Goal: Navigation & Orientation: Find specific page/section

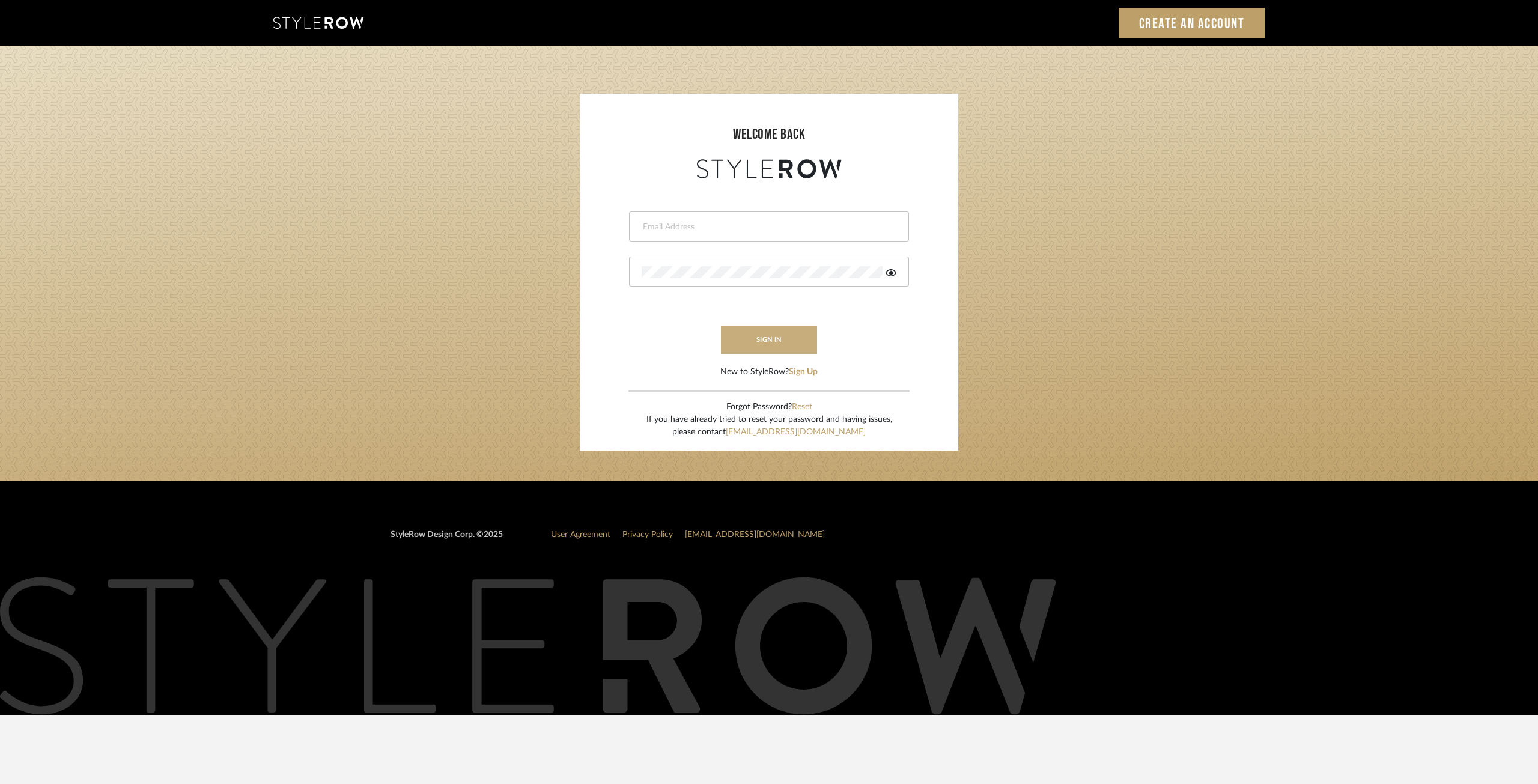
type input "ksears@morgantewilson.com"
click at [744, 340] on button "sign in" at bounding box center [769, 339] width 96 height 28
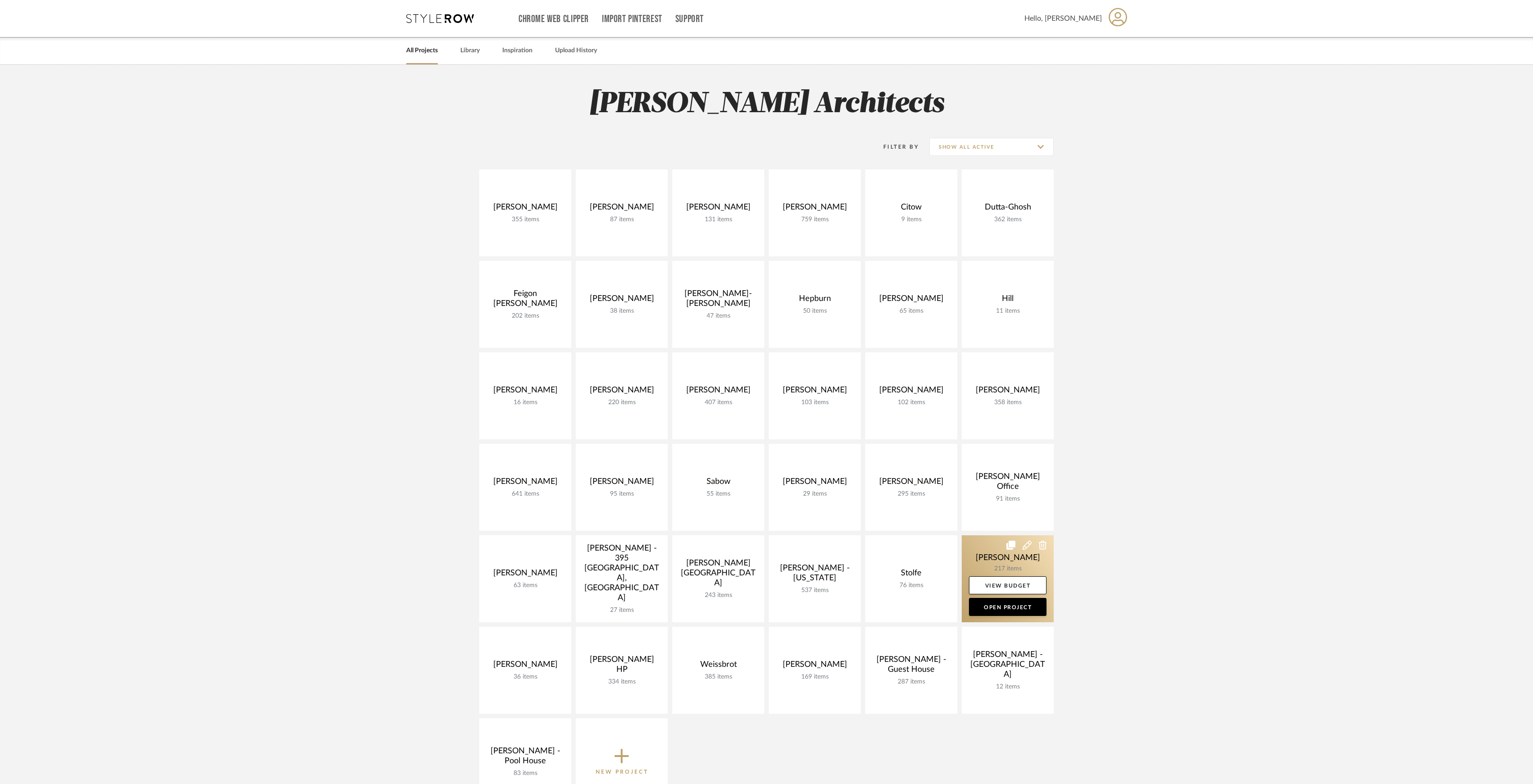
click at [1004, 562] on link at bounding box center [1008, 579] width 92 height 87
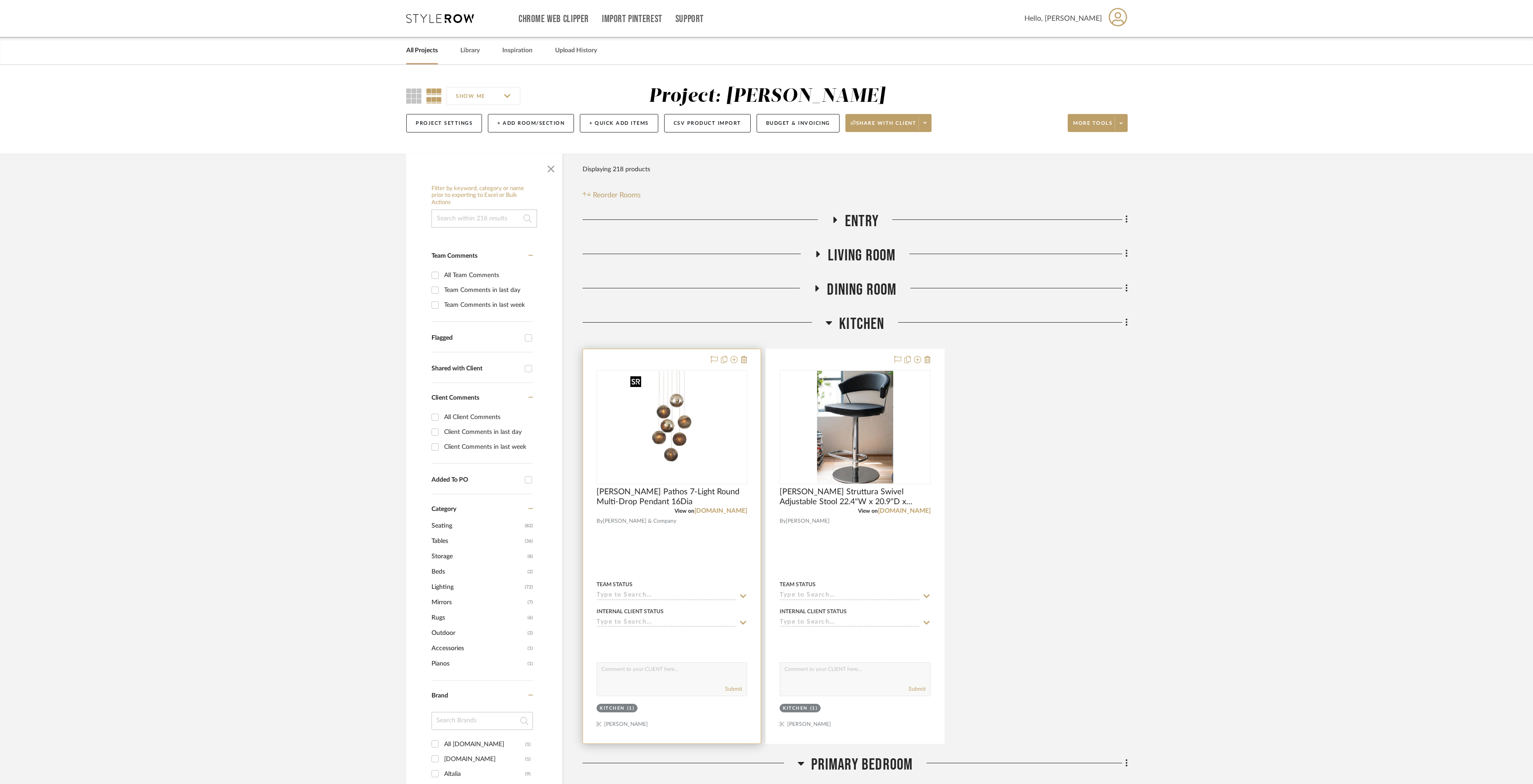
click at [679, 459] on img "0" at bounding box center [672, 427] width 90 height 113
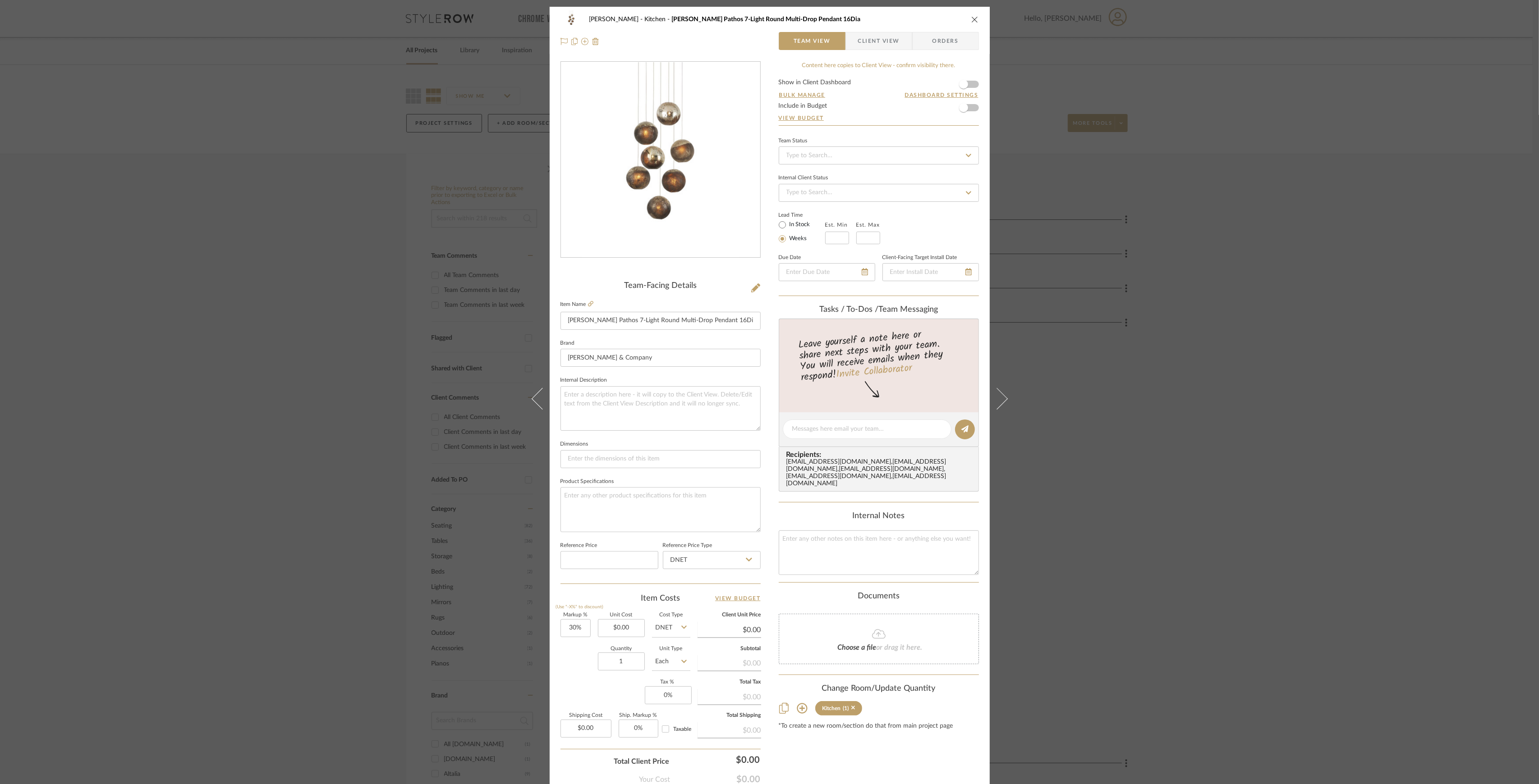
drag, startPoint x: 303, startPoint y: 222, endPoint x: 348, endPoint y: 229, distance: 45.5
click at [308, 222] on div "[PERSON_NAME] Kitchen [PERSON_NAME] Pathos 7-Light Round Multi-Drop Pendant 16D…" at bounding box center [770, 392] width 1539 height 784
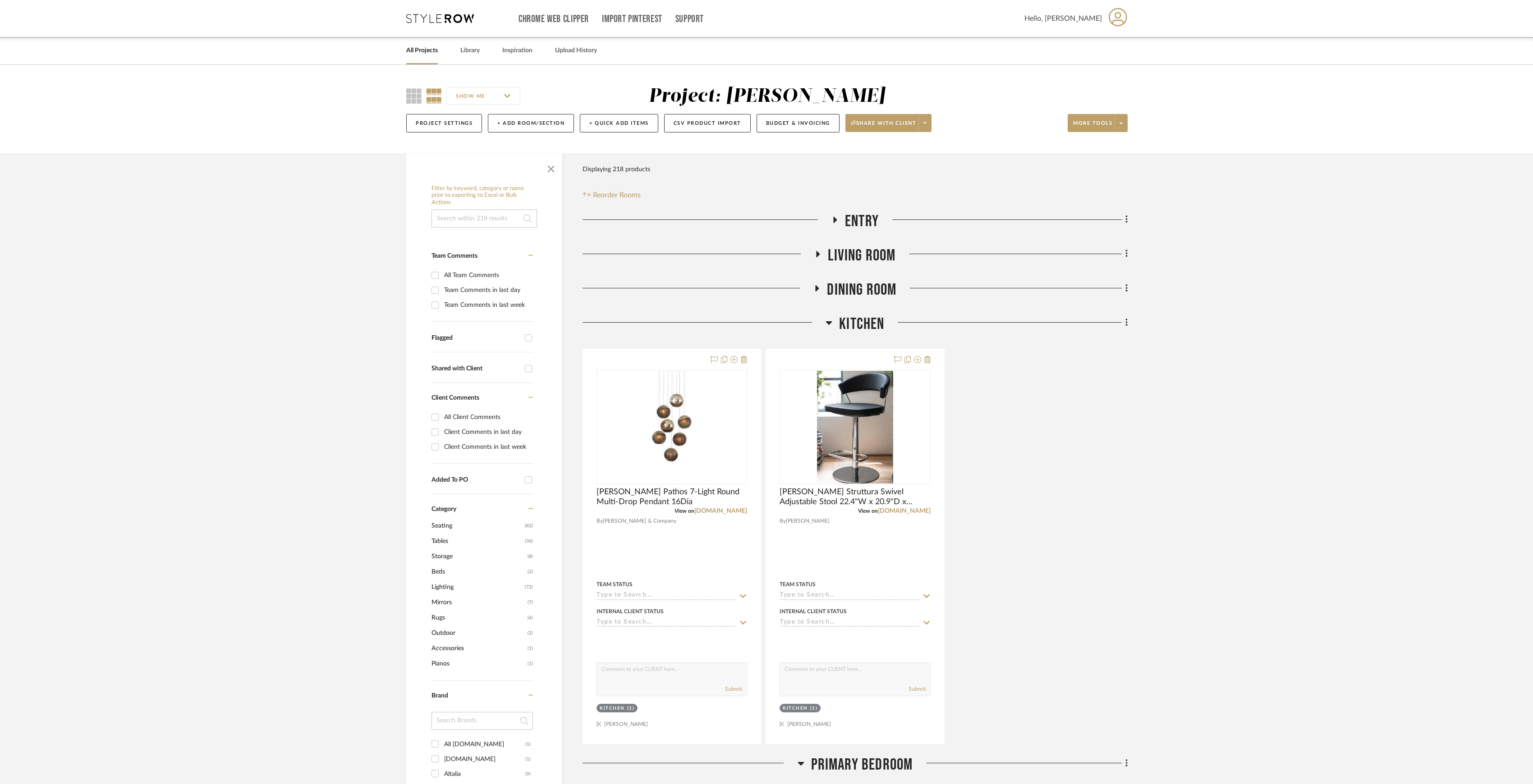
click at [887, 334] on div at bounding box center [1006, 326] width 243 height 23
click at [857, 322] on span "Kitchen" at bounding box center [861, 324] width 45 height 19
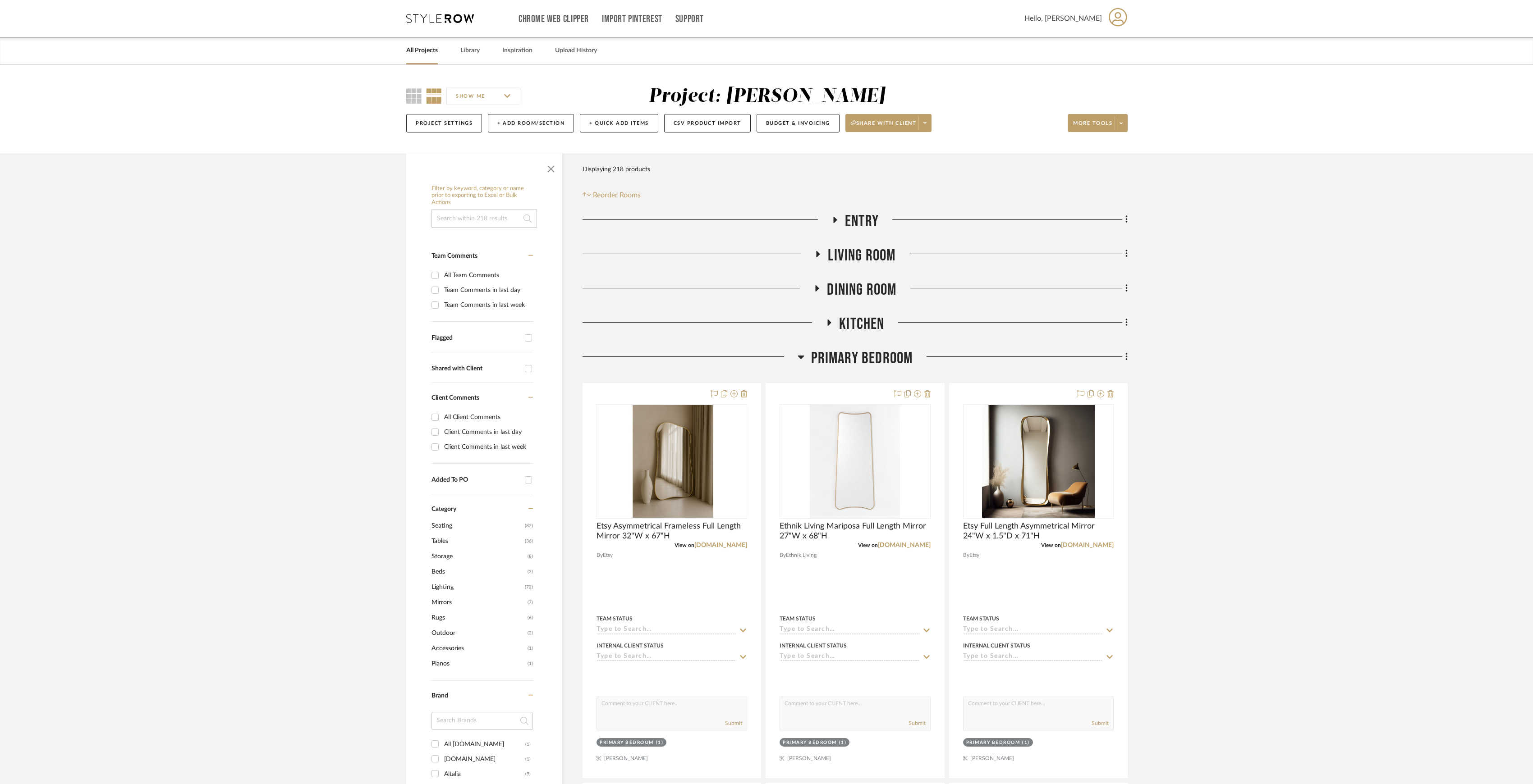
click at [854, 296] on span "Dining Room" at bounding box center [861, 290] width 69 height 19
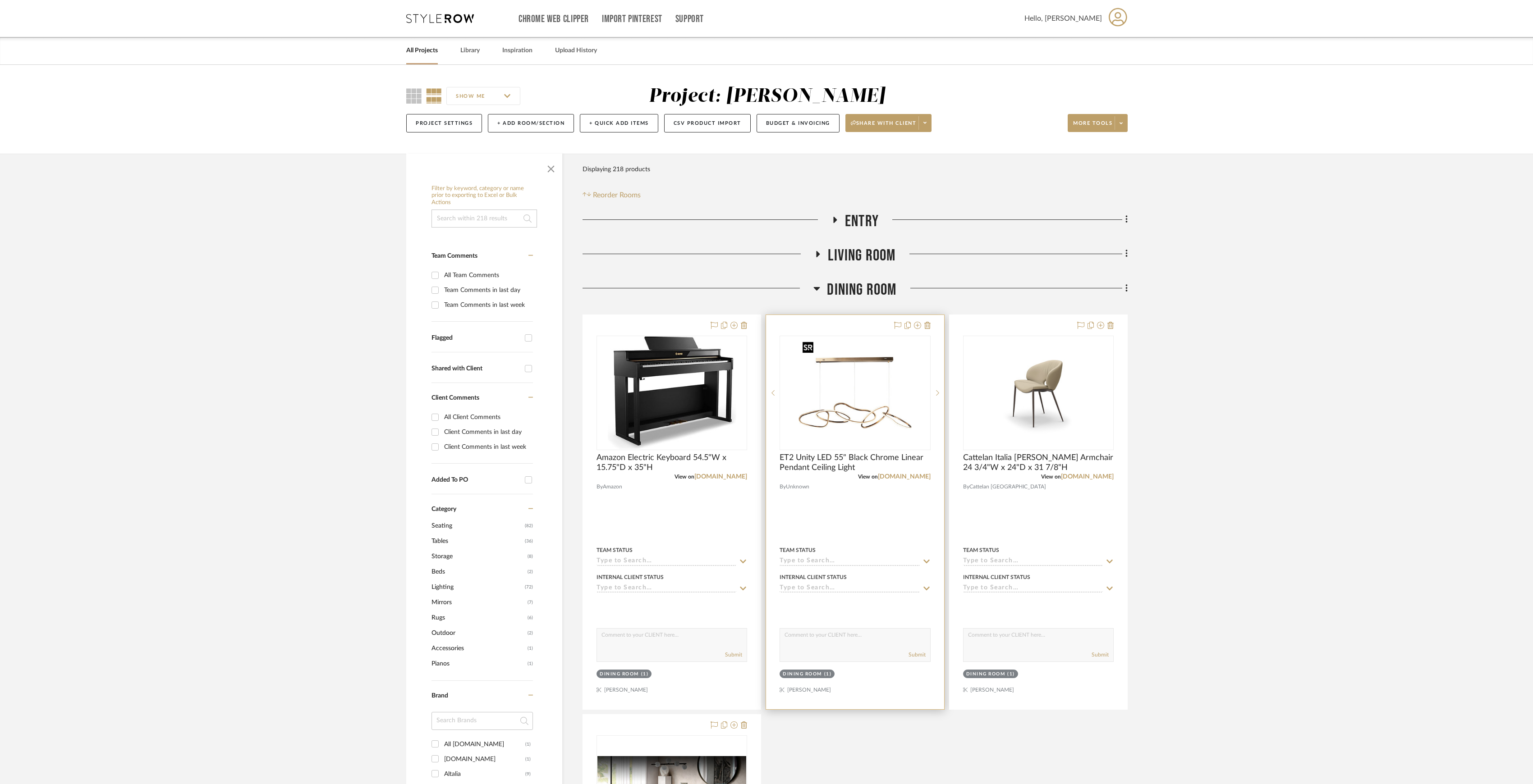
click at [0, 0] on img at bounding box center [0, 0] width 0 height 0
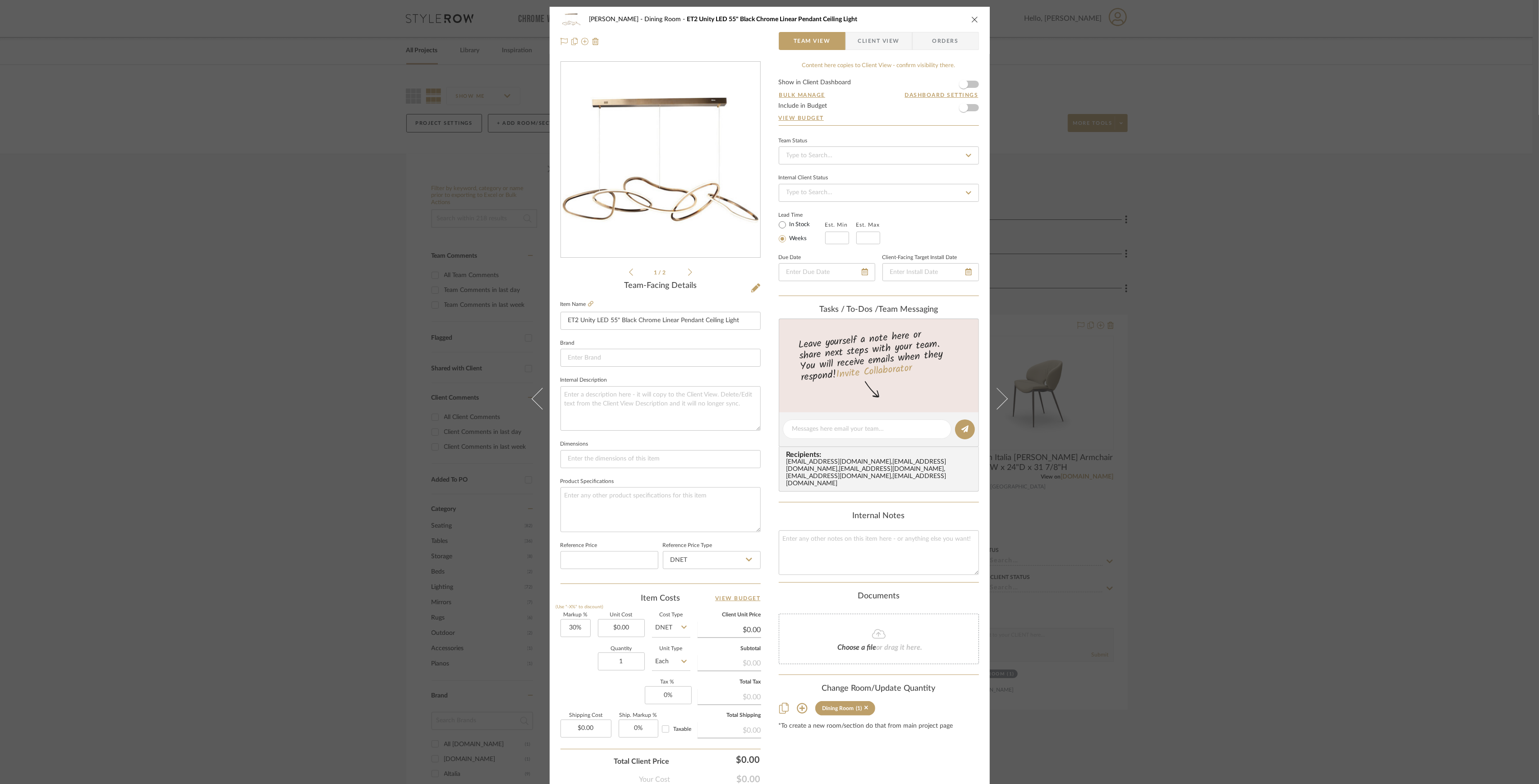
drag, startPoint x: 1260, startPoint y: 257, endPoint x: 970, endPoint y: 282, distance: 291.1
click at [1257, 257] on div "[PERSON_NAME] Dining Room ET2 Unity LED 55" Black Chrome Linear Pendant Ceiling…" at bounding box center [770, 392] width 1539 height 784
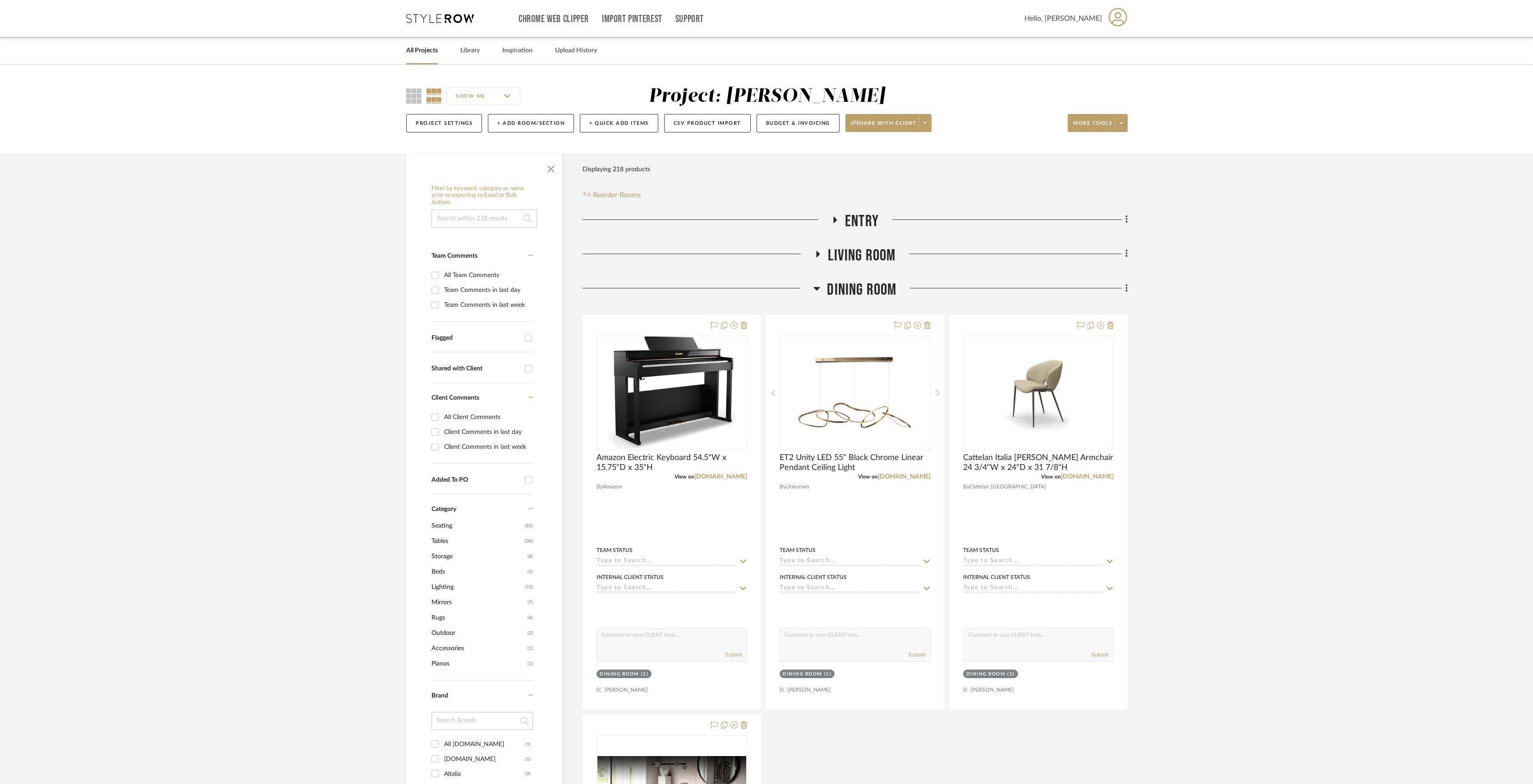
click at [842, 285] on span "Dining Room" at bounding box center [861, 290] width 69 height 19
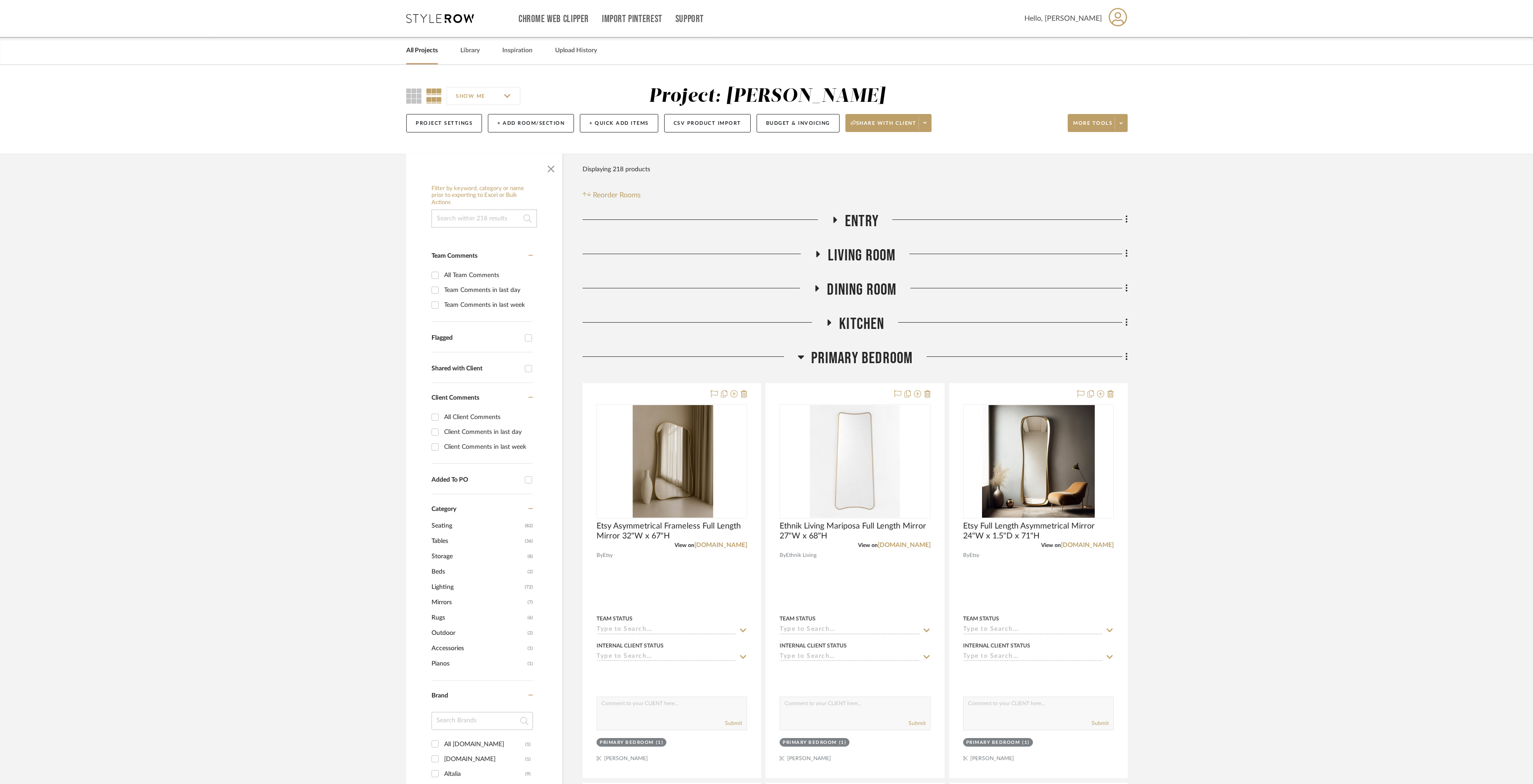
click at [843, 256] on span "Living Room" at bounding box center [861, 256] width 68 height 19
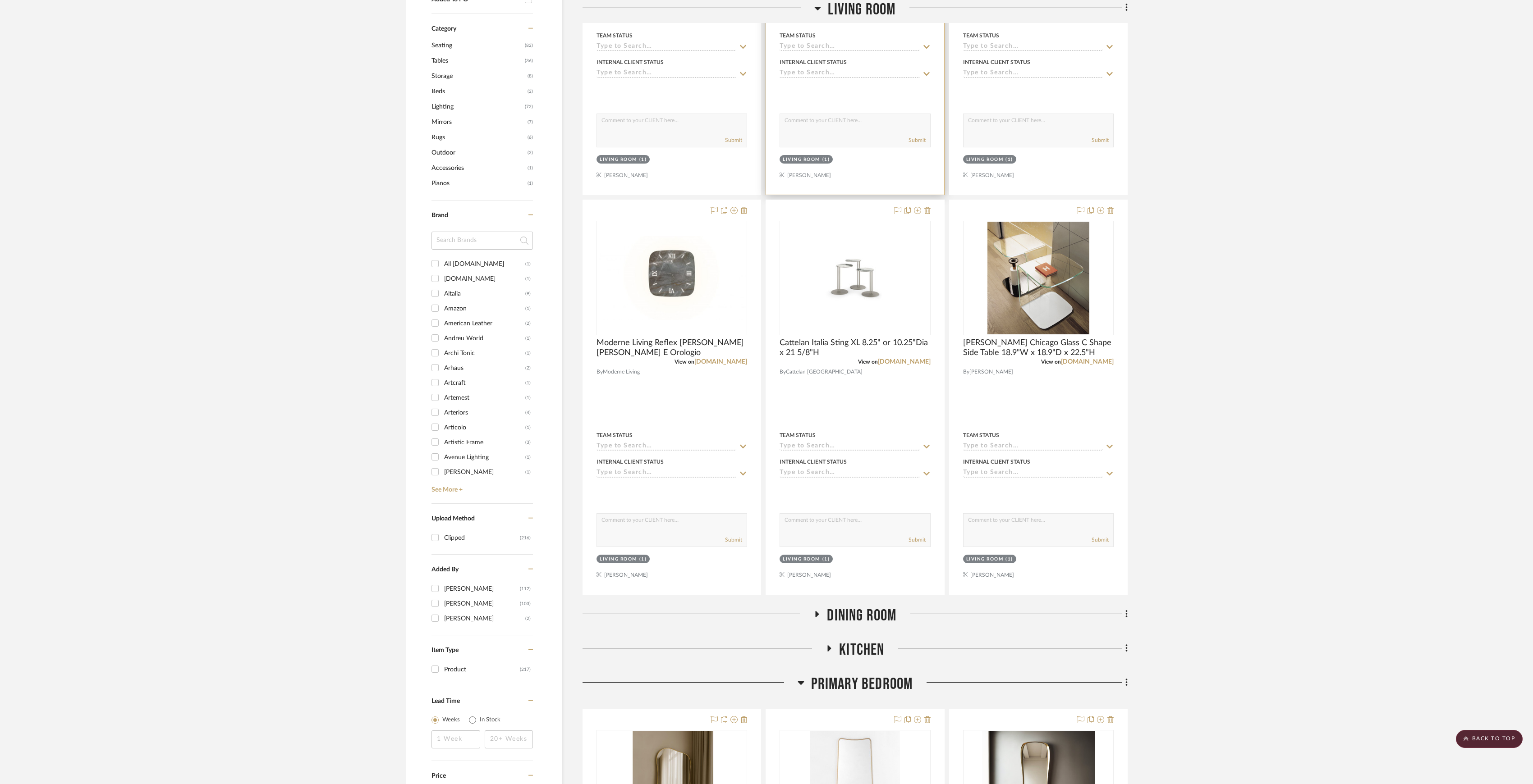
scroll to position [180, 0]
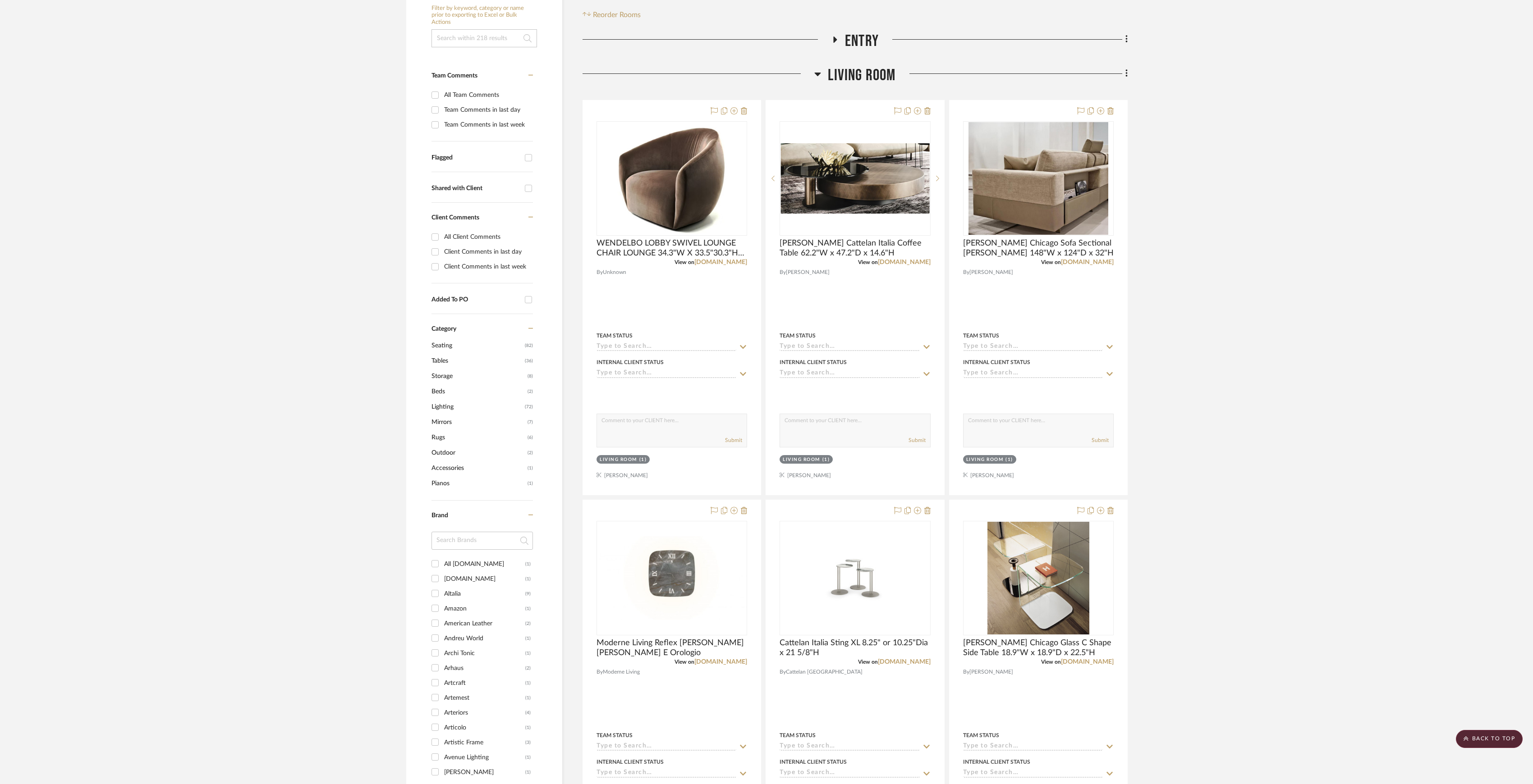
click at [866, 83] on span "Living Room" at bounding box center [861, 75] width 68 height 19
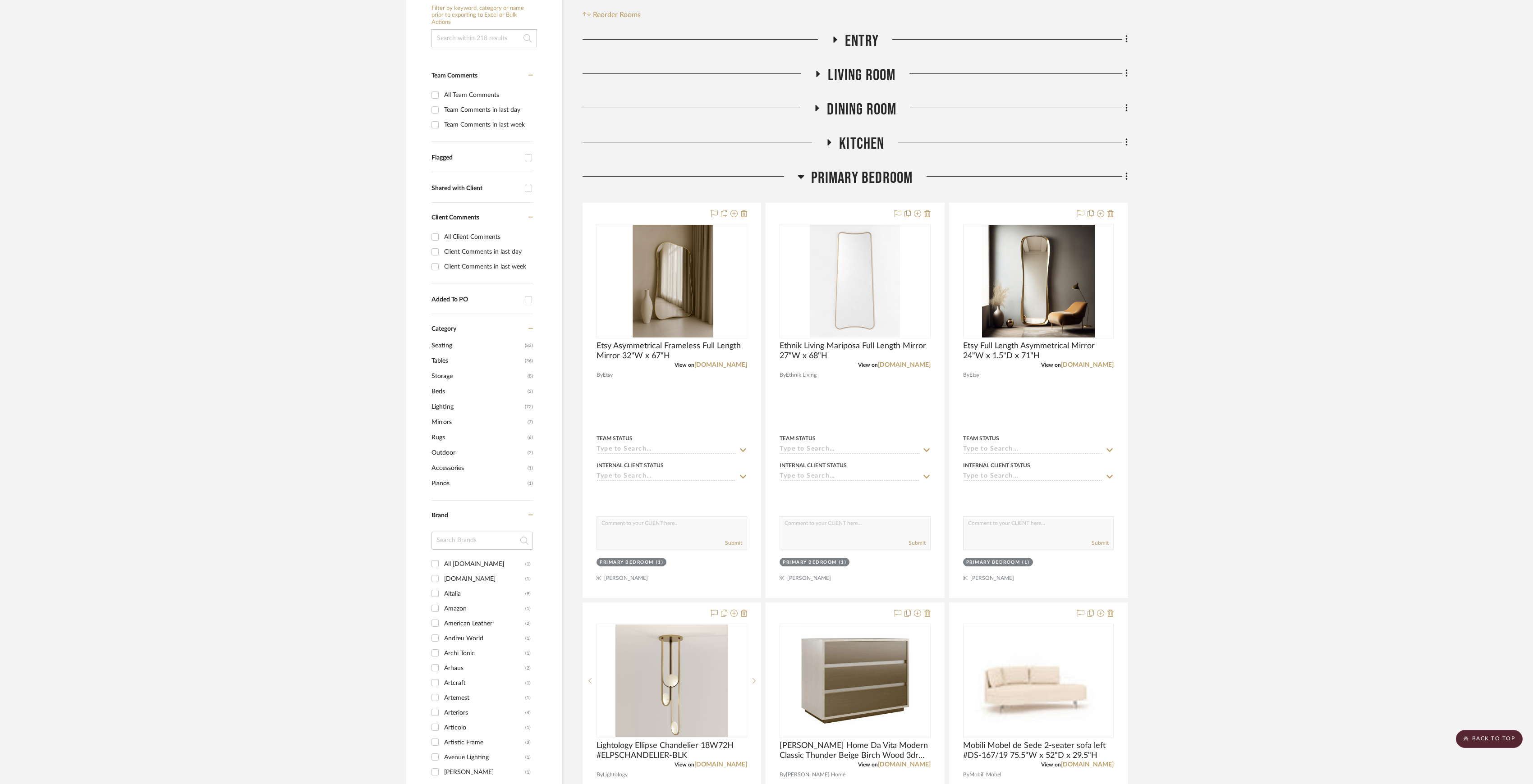
click at [860, 41] on span "Entry" at bounding box center [861, 41] width 34 height 19
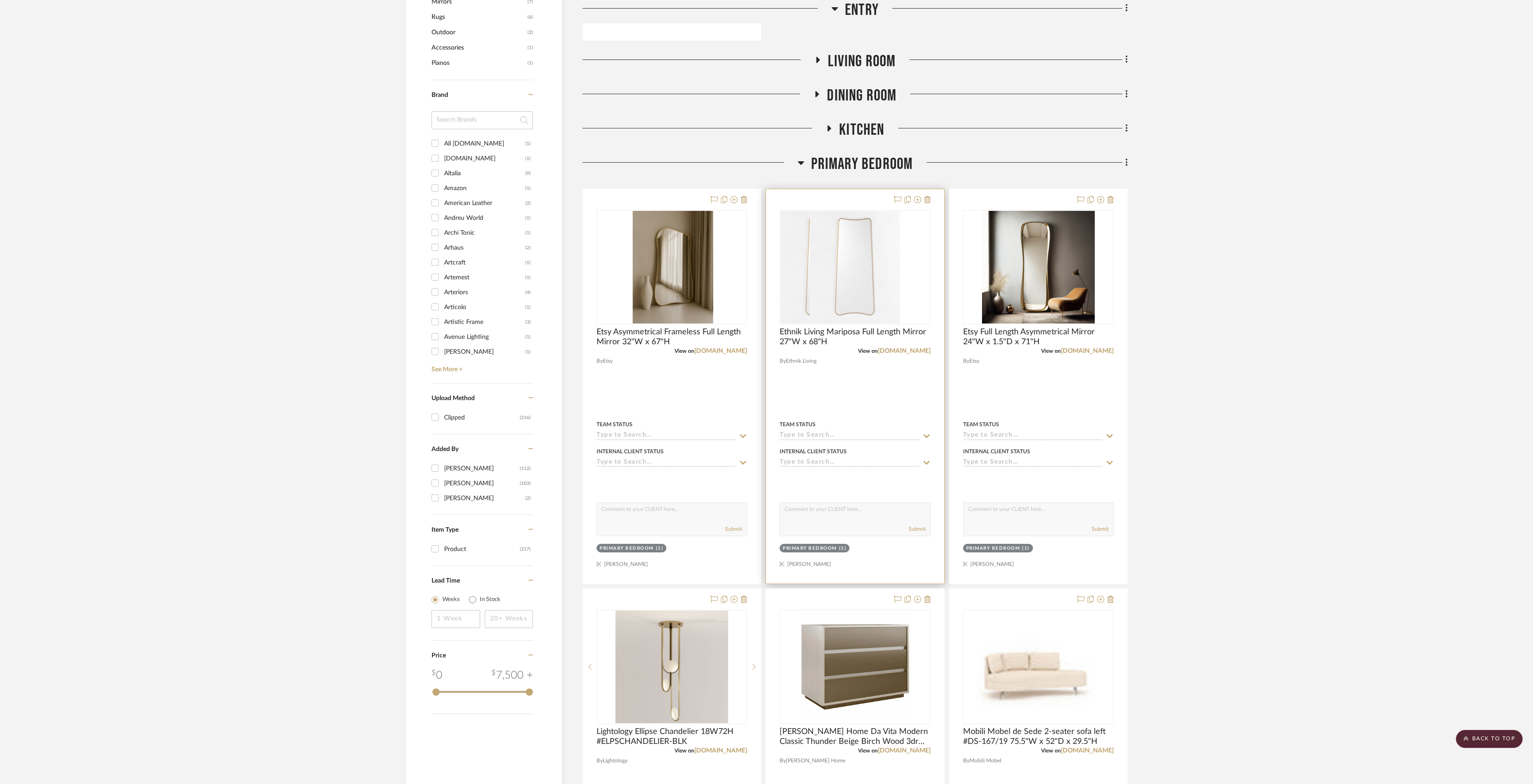
scroll to position [961, 0]
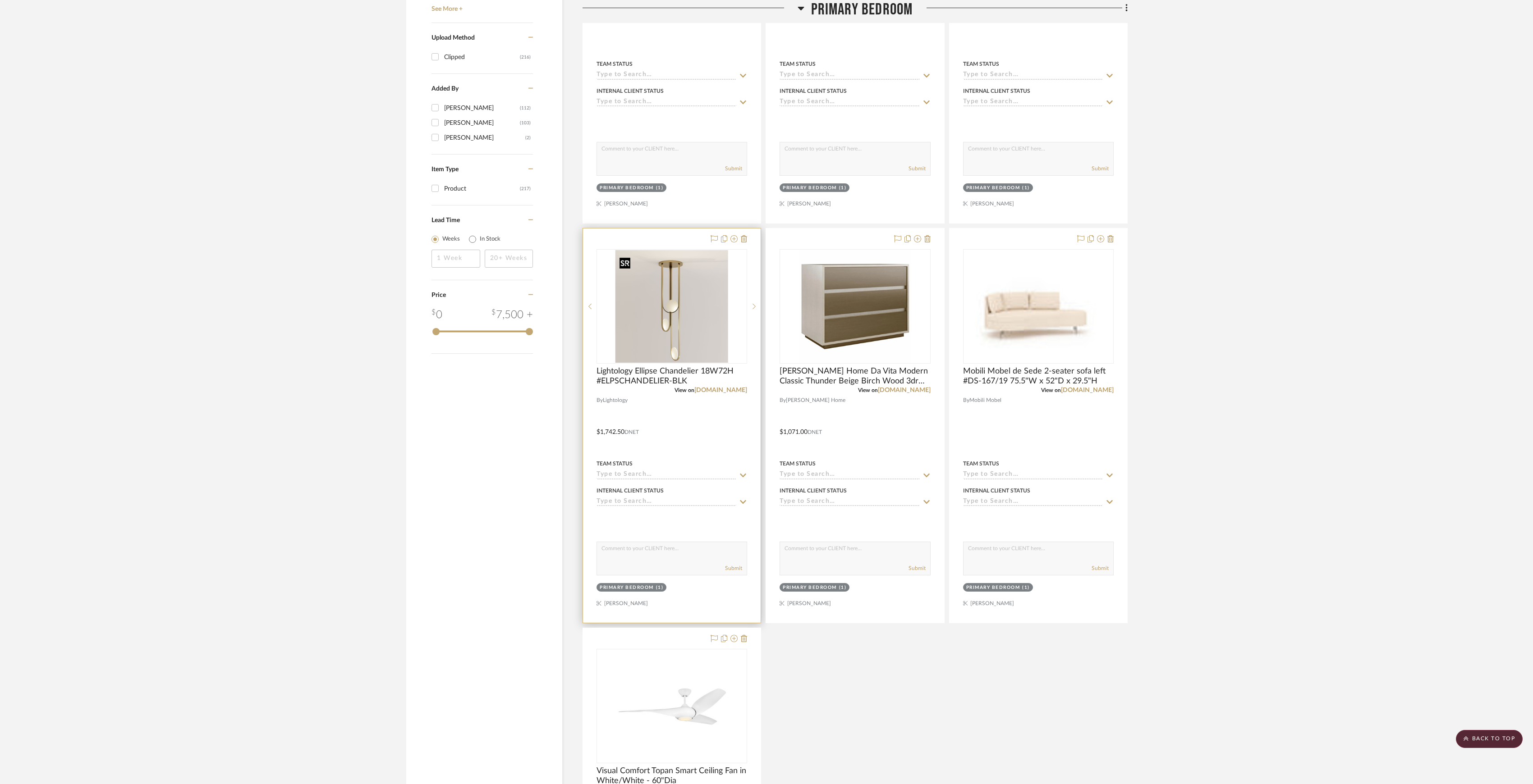
click at [0, 0] on img at bounding box center [0, 0] width 0 height 0
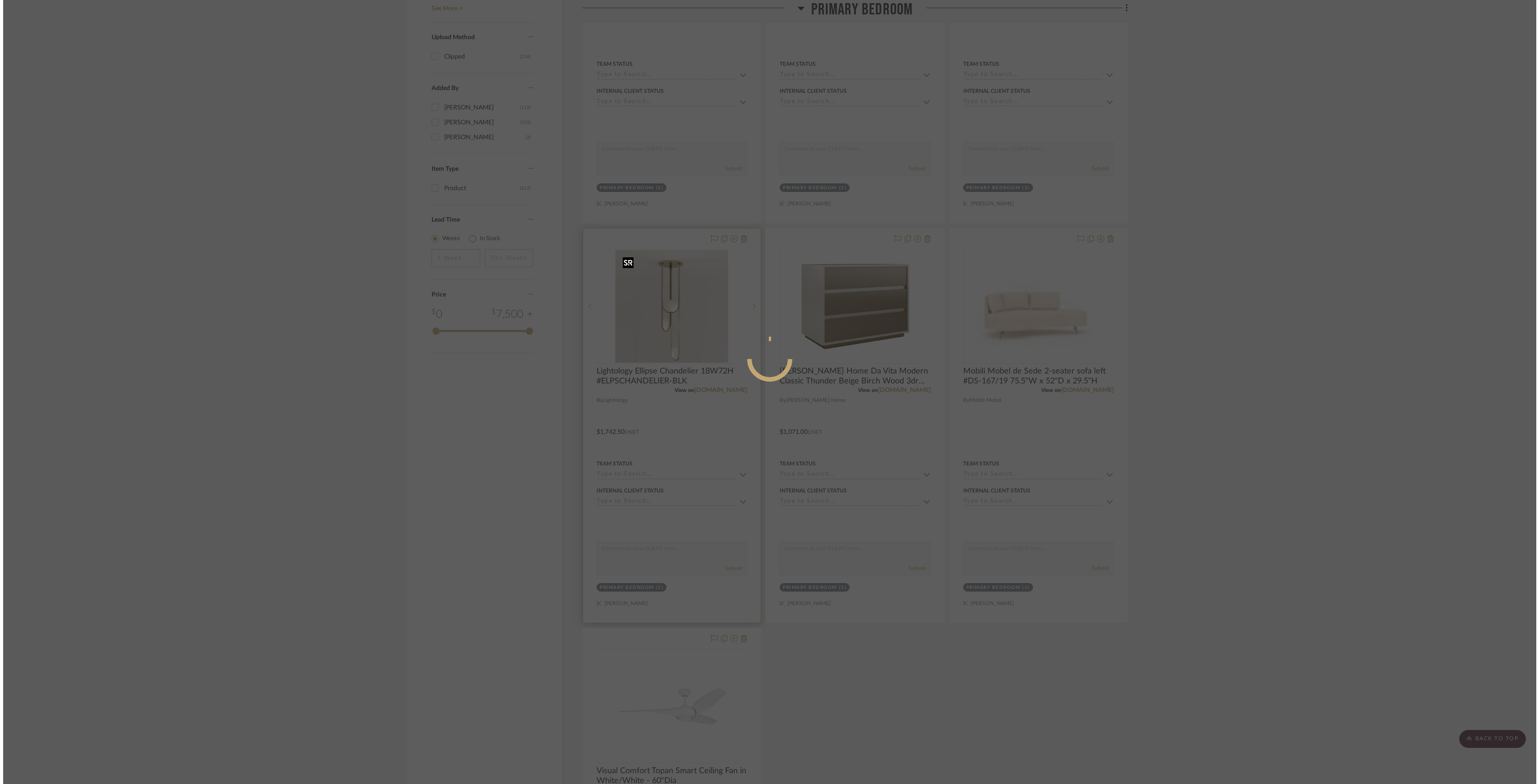
scroll to position [0, 0]
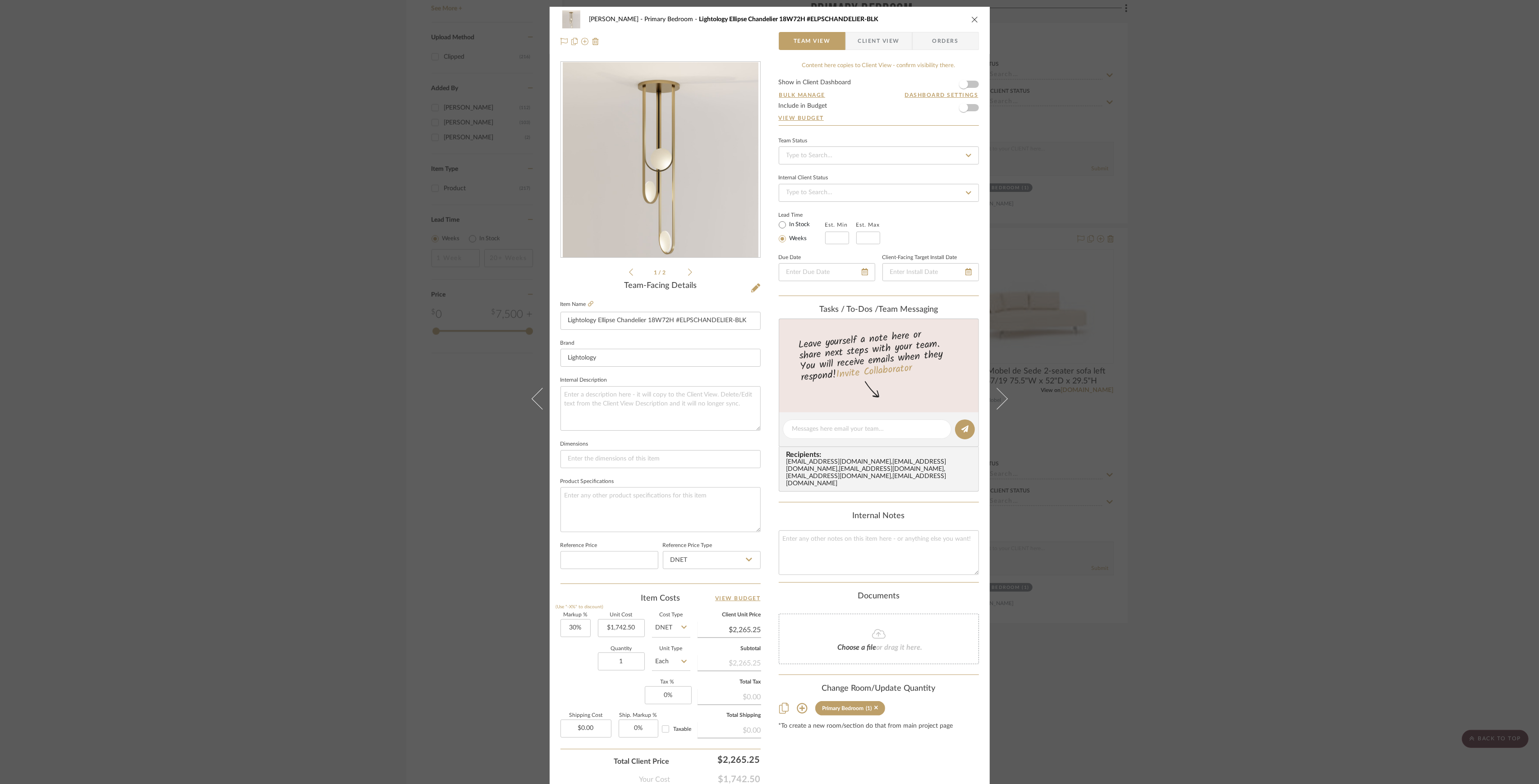
drag, startPoint x: 1307, startPoint y: 350, endPoint x: 1244, endPoint y: 365, distance: 64.8
click at [1307, 350] on div "[PERSON_NAME] Primary Bedroom Lightology Ellipse Chandelier 18W72H #ELPSCHANDEL…" at bounding box center [770, 392] width 1539 height 784
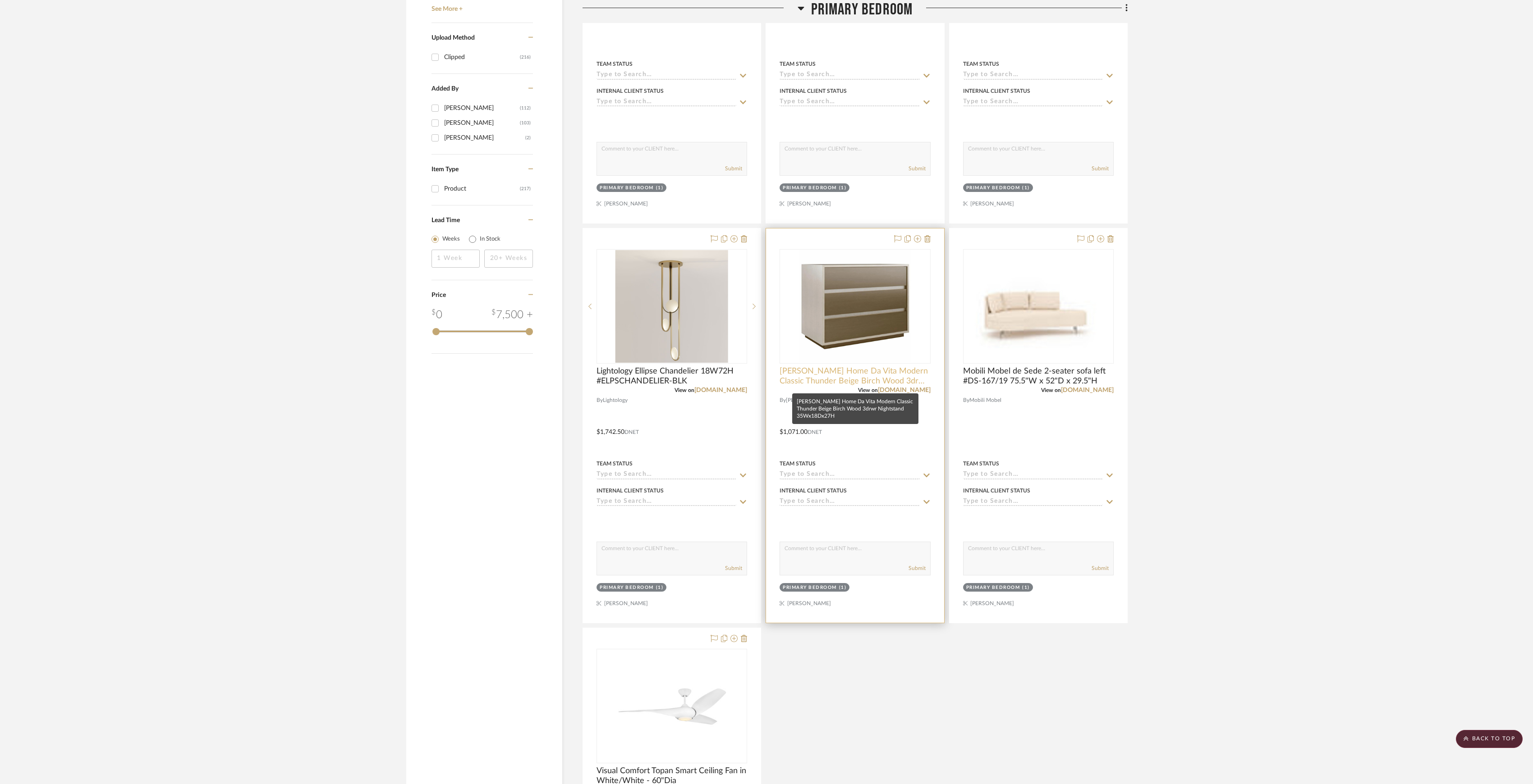
scroll to position [1262, 0]
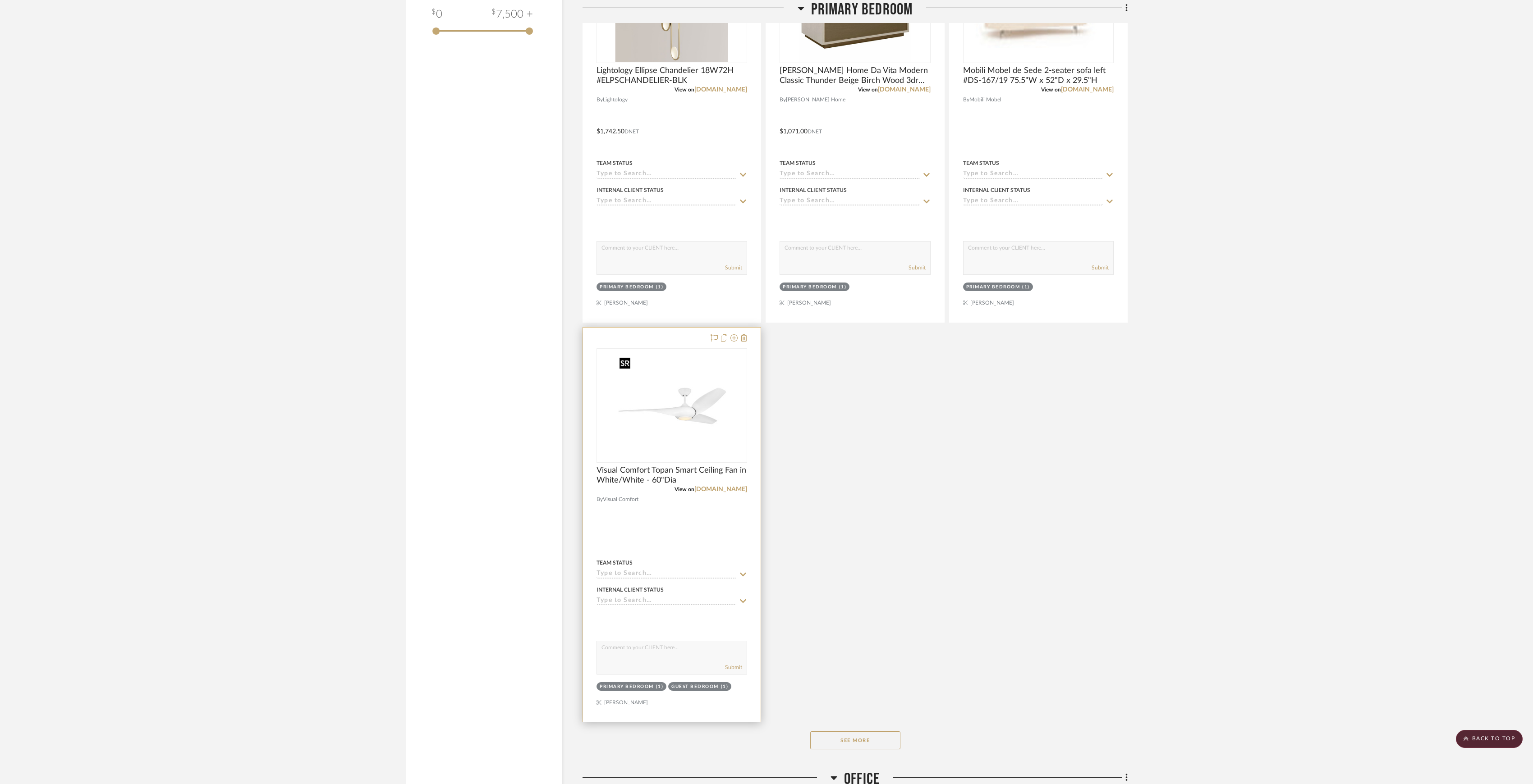
click at [0, 0] on img at bounding box center [0, 0] width 0 height 0
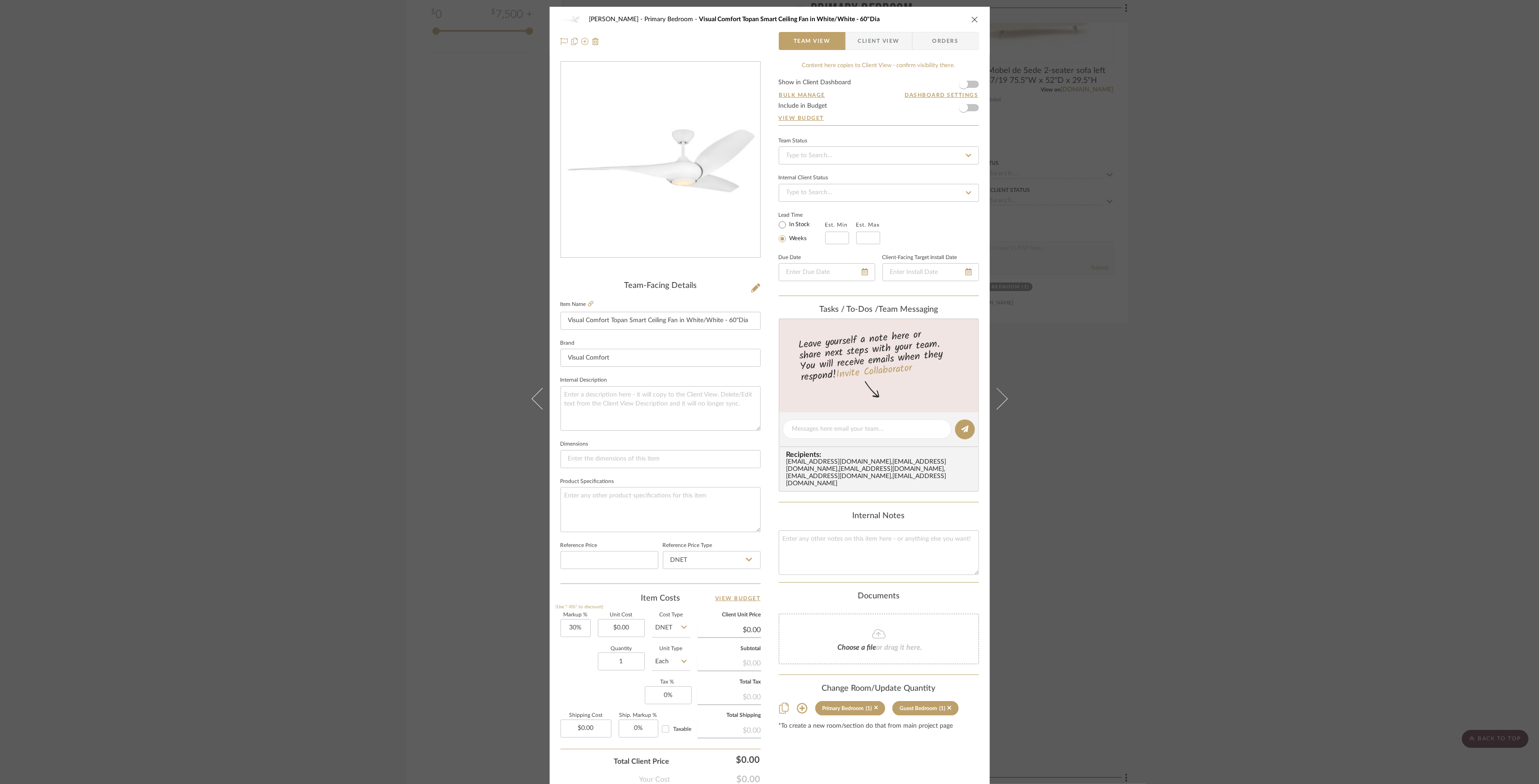
drag, startPoint x: 1302, startPoint y: 231, endPoint x: 1258, endPoint y: 226, distance: 44.3
click at [1302, 231] on div "[PERSON_NAME] Primary Bedroom Visual Comfort Topan Smart Ceiling Fan in White/W…" at bounding box center [770, 392] width 1539 height 784
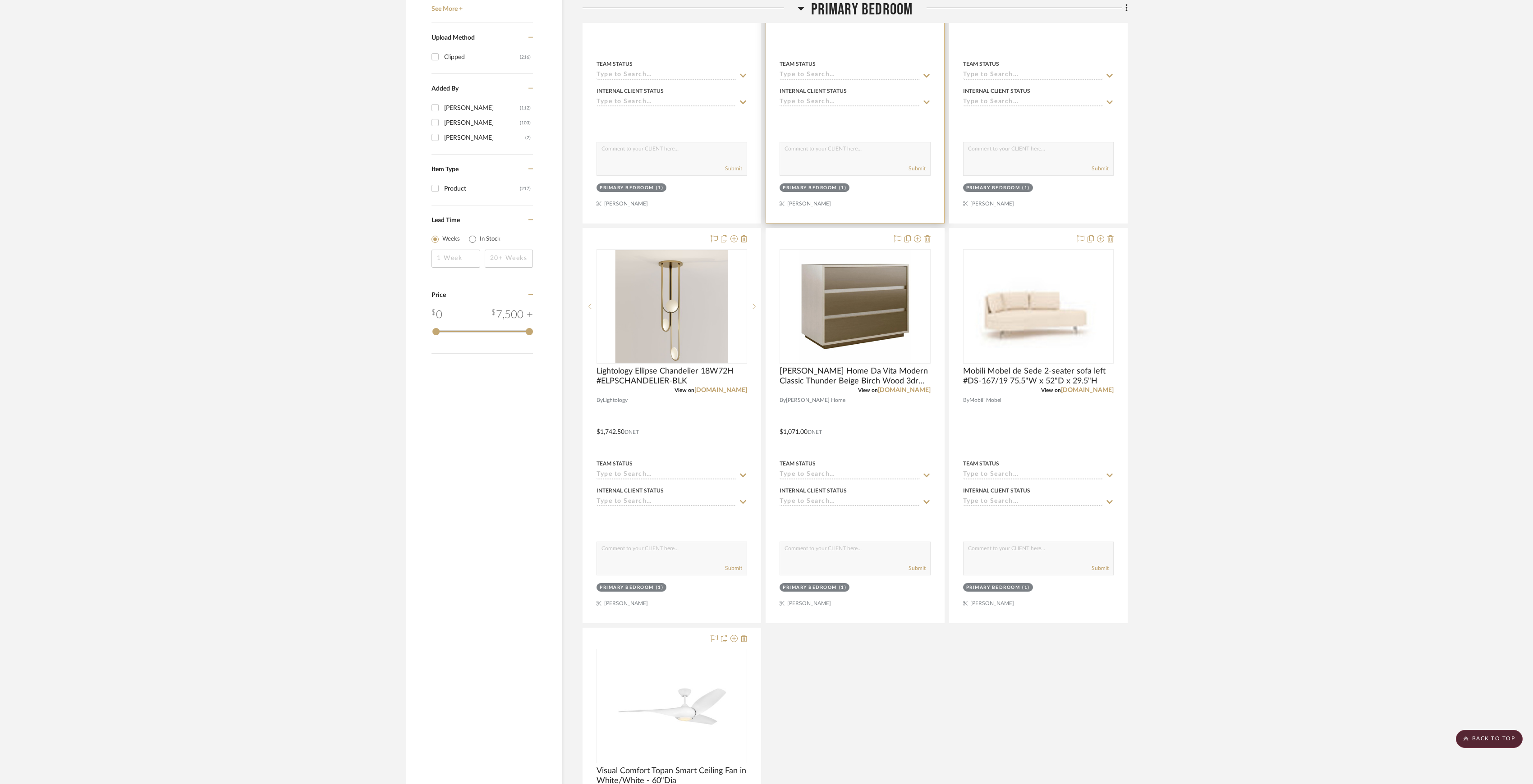
scroll to position [660, 0]
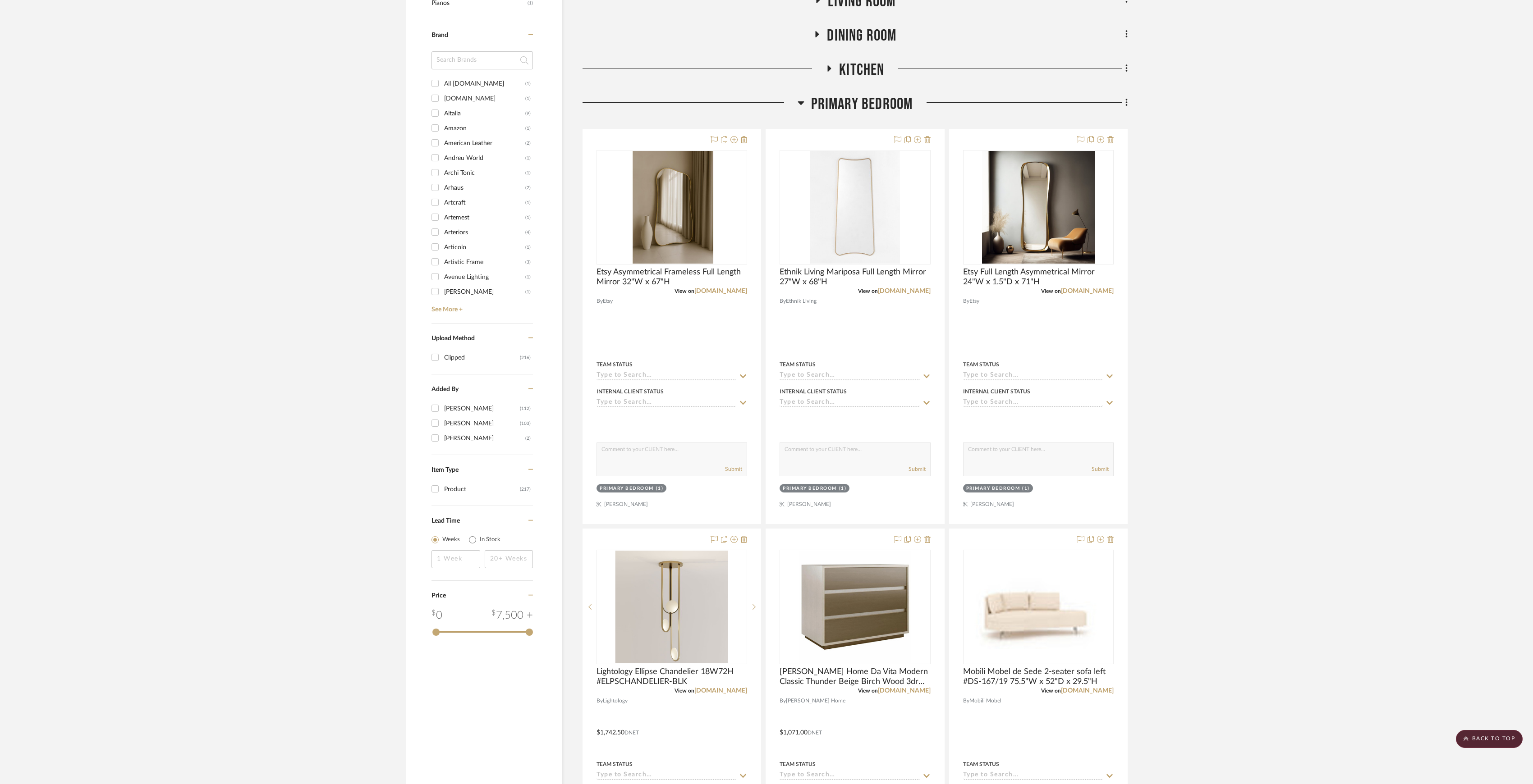
click at [856, 104] on span "Primary Bedroom" at bounding box center [862, 104] width 102 height 19
